Goal: Transaction & Acquisition: Purchase product/service

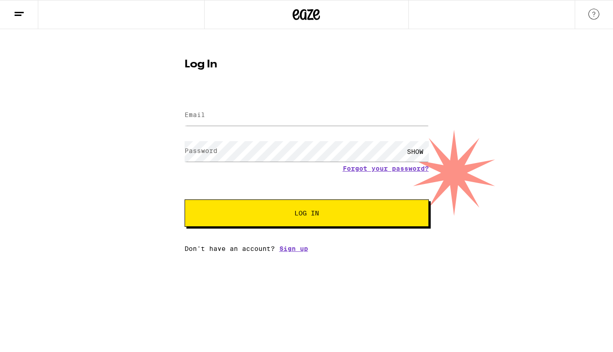
click at [254, 253] on html "Log In Email Email Password Password SHOW Forgot your password? Log In Don't ha…" at bounding box center [306, 126] width 613 height 253
drag, startPoint x: 271, startPoint y: 176, endPoint x: 265, endPoint y: 173, distance: 6.1
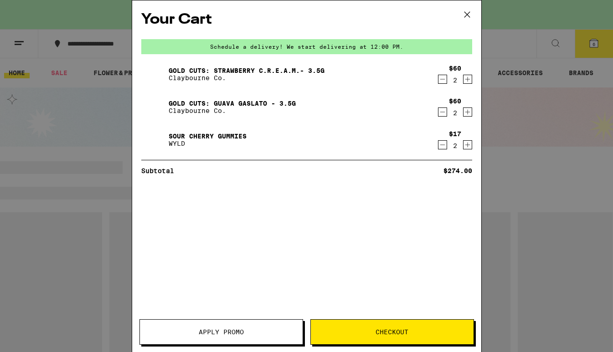
click at [232, 329] on span "Apply Promo" at bounding box center [221, 332] width 45 height 6
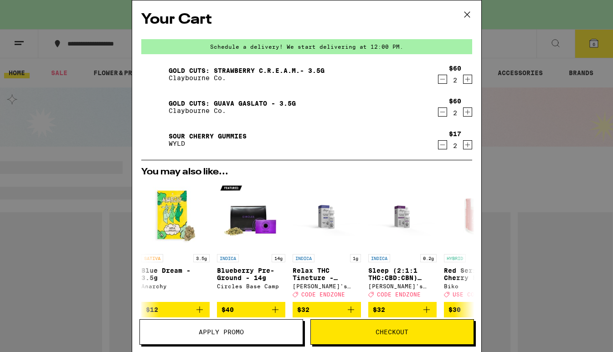
click at [232, 332] on span "Apply Promo" at bounding box center [221, 332] width 45 height 6
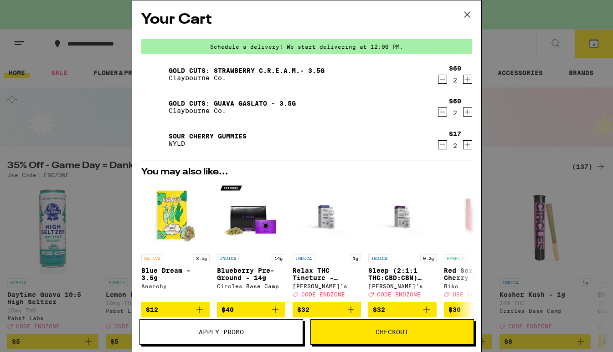
click at [274, 309] on icon "Add to bag" at bounding box center [275, 310] width 11 height 11
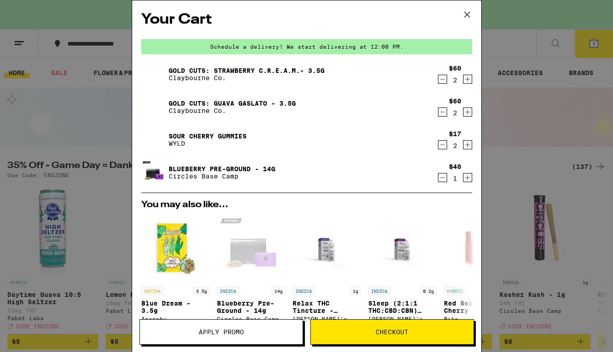
click at [264, 349] on div "Apply Promo Checkout" at bounding box center [306, 336] width 349 height 33
click at [256, 341] on button "Apply Promo" at bounding box center [222, 333] width 164 height 26
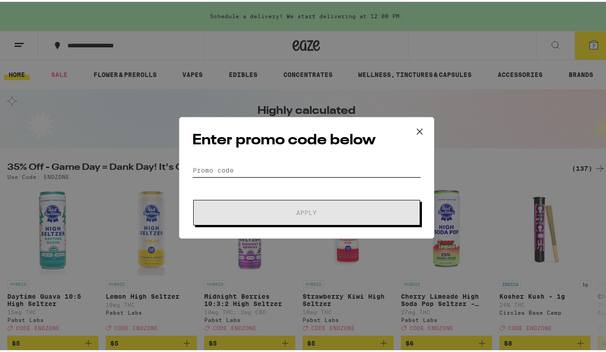
click at [295, 168] on input "Promo Code" at bounding box center [306, 169] width 229 height 14
paste input "PARTY30"
type input "PARTY30"
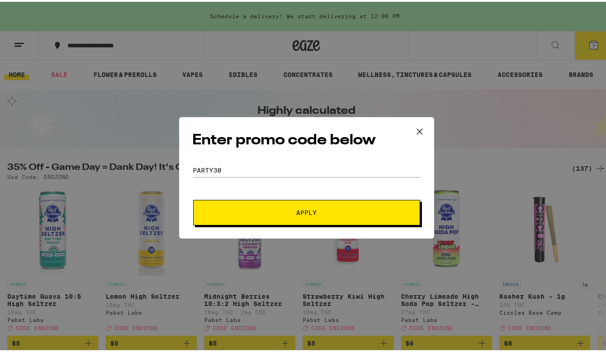
click at [356, 208] on span "Apply" at bounding box center [307, 211] width 164 height 6
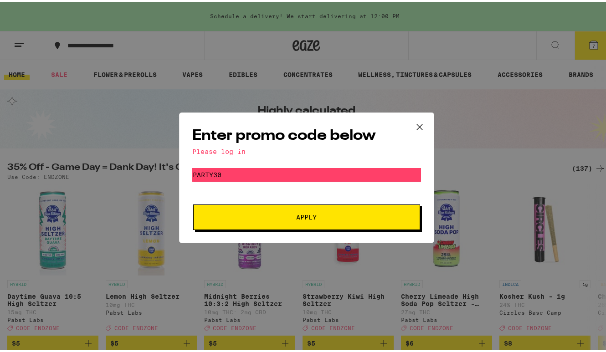
click at [420, 120] on icon at bounding box center [420, 126] width 14 height 14
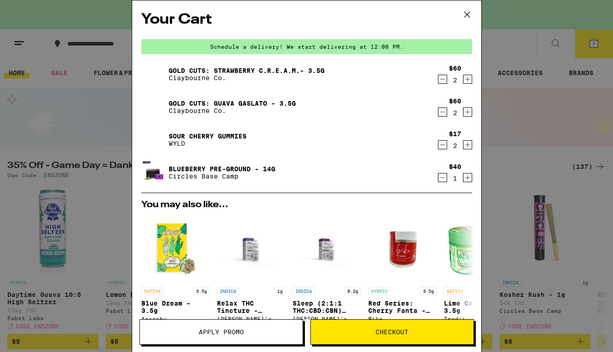
click at [472, 13] on icon at bounding box center [468, 15] width 14 height 14
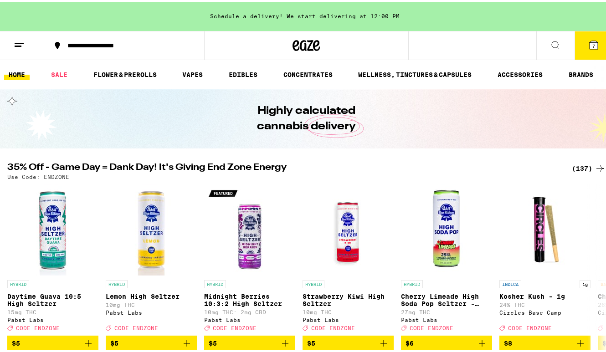
click at [576, 41] on button "7" at bounding box center [594, 44] width 38 height 28
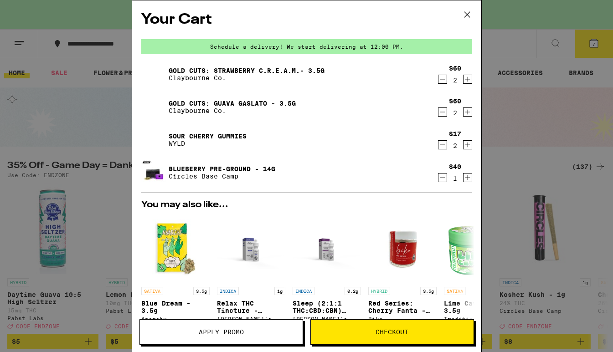
click at [361, 335] on span "Checkout" at bounding box center [392, 332] width 163 height 6
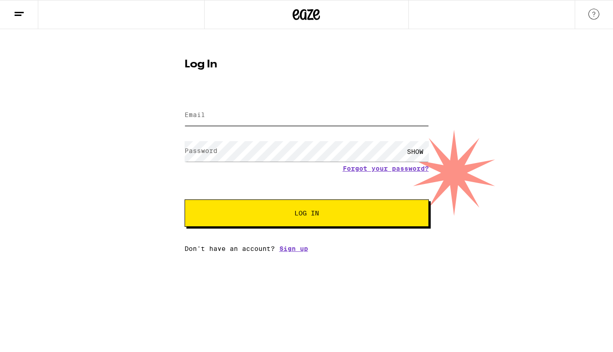
click at [257, 110] on input "Email" at bounding box center [307, 115] width 244 height 21
type input "[EMAIL_ADDRESS][DOMAIN_NAME]"
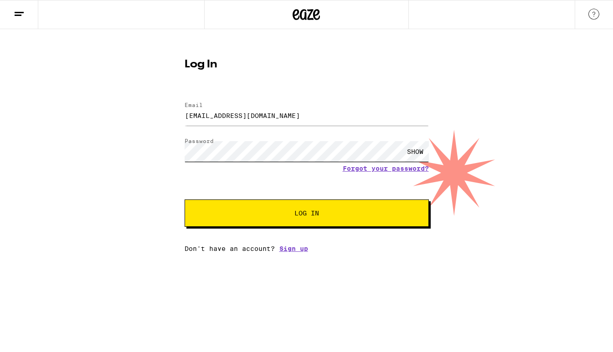
click at [185, 200] on button "Log In" at bounding box center [307, 213] width 244 height 27
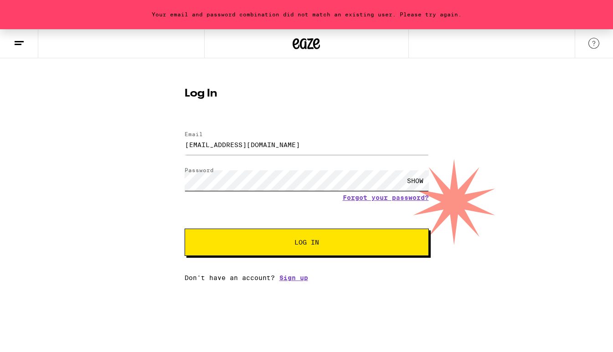
click at [185, 229] on button "Log In" at bounding box center [307, 242] width 244 height 27
click at [424, 181] on div "SHOW" at bounding box center [415, 181] width 27 height 21
click at [417, 177] on div "HIDE" at bounding box center [415, 181] width 27 height 21
click at [412, 180] on div "SHOW" at bounding box center [415, 181] width 27 height 21
click at [185, 229] on button "Log In" at bounding box center [307, 242] width 244 height 27
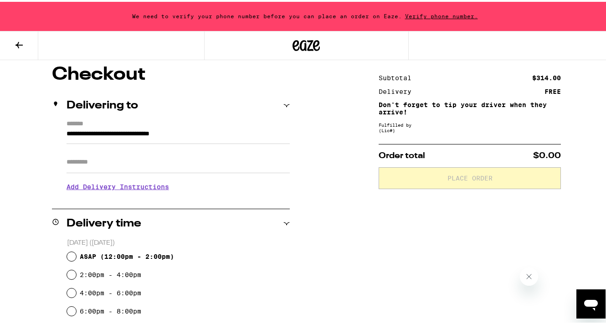
scroll to position [91, 0]
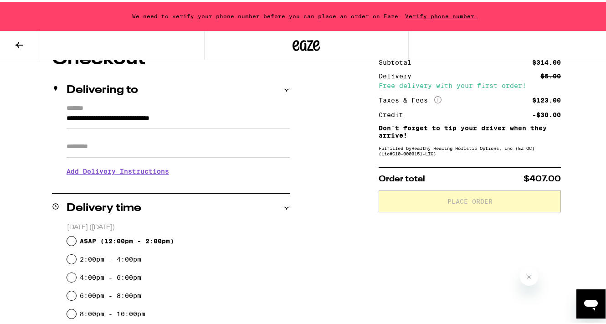
click at [146, 238] on span "ASAP ( 12:00pm - 2:00pm )" at bounding box center [127, 239] width 94 height 7
click at [76, 238] on input "ASAP ( 12:00pm - 2:00pm )" at bounding box center [71, 239] width 9 height 9
radio input "true"
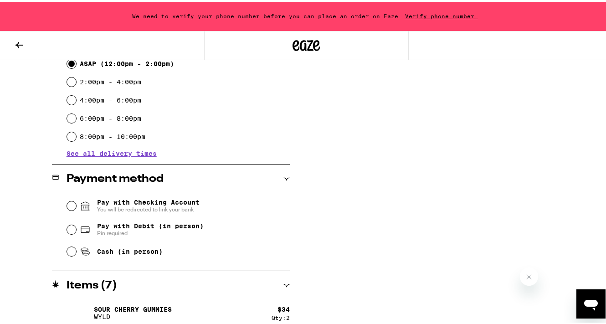
scroll to position [284, 0]
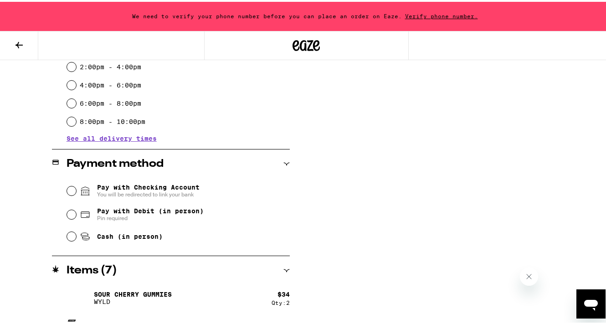
click at [144, 237] on span "Cash (in person)" at bounding box center [130, 234] width 66 height 7
click at [76, 237] on input "Cash (in person)" at bounding box center [71, 234] width 9 height 9
radio input "true"
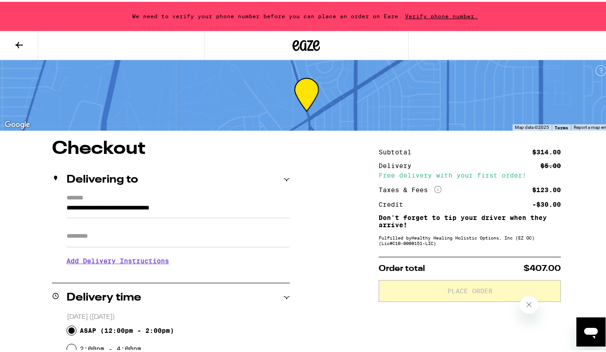
scroll to position [0, 0]
